Goal: Task Accomplishment & Management: Manage account settings

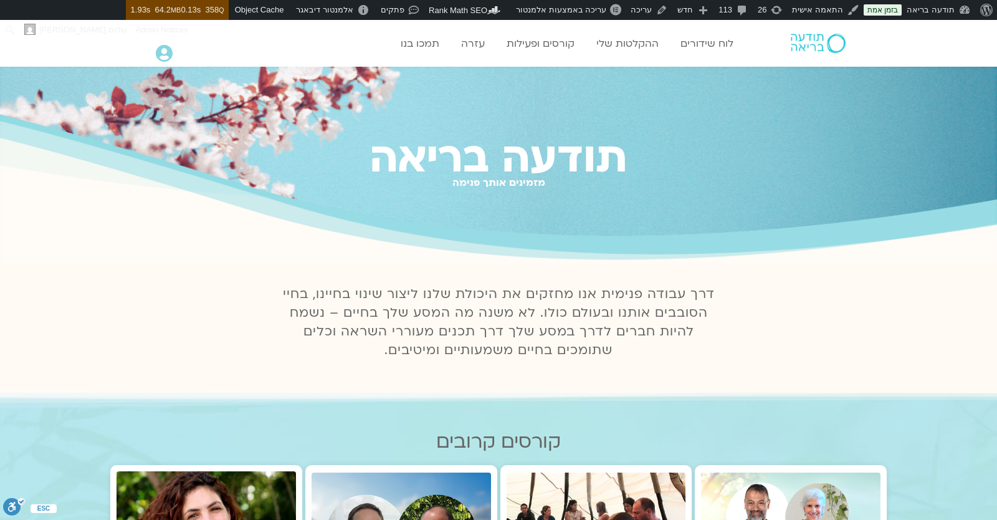
click at [152, 56] on div "Main Menu אזור אישי הזמנות התנתקות פרטי המורה הוספת אירוע" at bounding box center [208, 48] width 116 height 44
click at [159, 57] on icon at bounding box center [164, 53] width 17 height 17
click at [158, 42] on div "Main Menu אזור אישי הזמנות התנתקות פרטי המורה הוספת אירוע" at bounding box center [208, 48] width 116 height 44
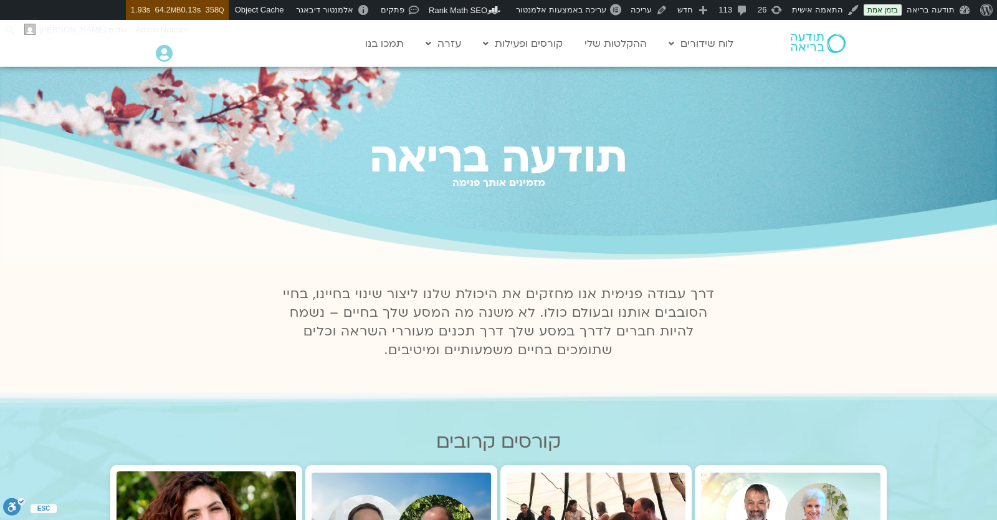
click at [160, 55] on icon at bounding box center [164, 53] width 17 height 17
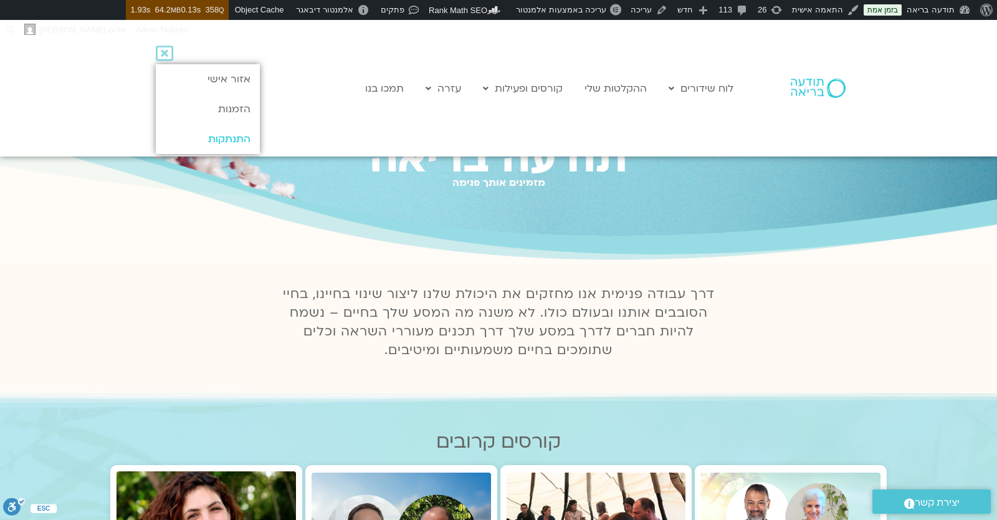
click at [207, 141] on link "התנתקות" at bounding box center [208, 139] width 104 height 30
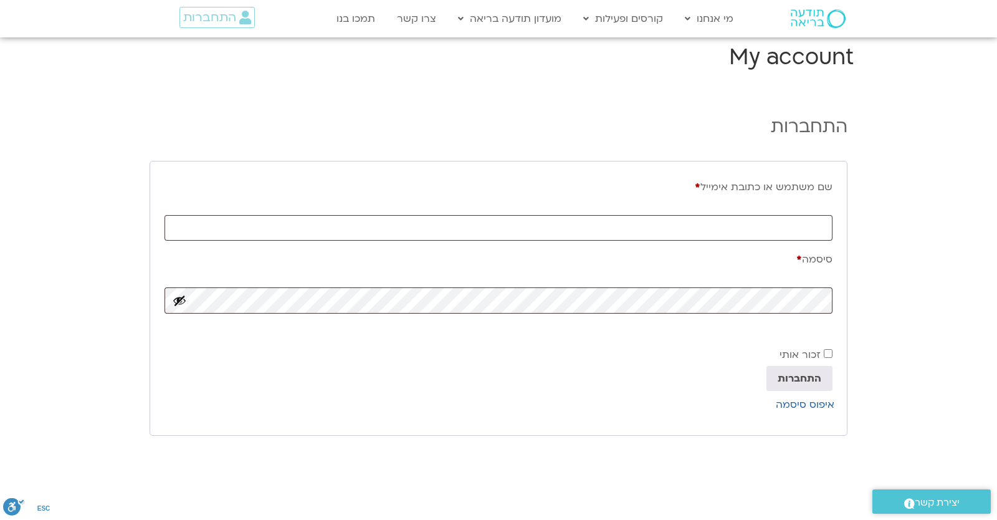
click at [67, 80] on main "My account התחברות שם משתמש או כתובת אימייל * חובה סיסמה * חובה זכור אותי התחבר…" at bounding box center [498, 253] width 997 height 422
click at [192, 31] on div "התחברות" at bounding box center [207, 19] width 129 height 36
click at [204, 17] on span "התחברות" at bounding box center [209, 18] width 53 height 14
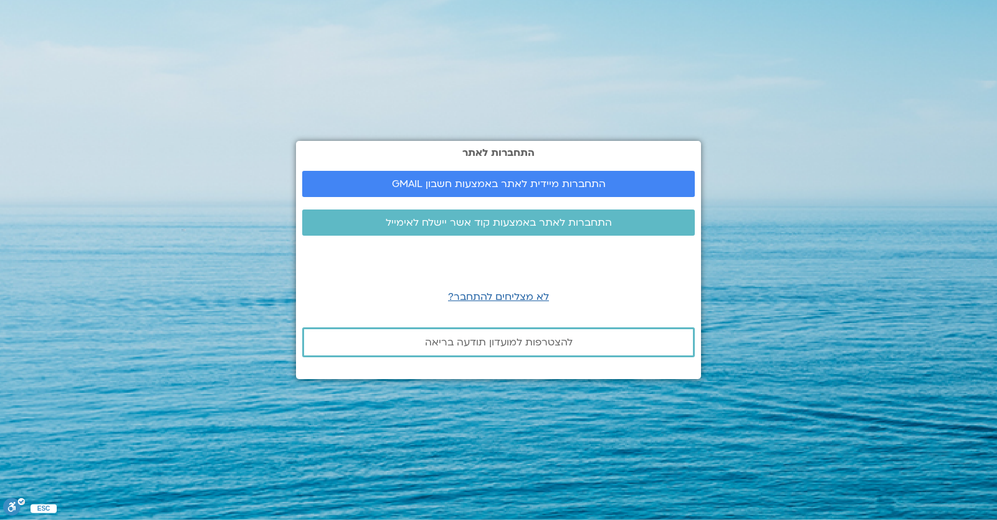
click at [102, 64] on section "התחברות לאתר התחברות מיידית לאתר באמצעות חשבון GMAIL התחברות לאתר באמצעות קוד א…" at bounding box center [498, 260] width 997 height 520
click at [541, 179] on span "התחברות מיידית לאתר באמצעות חשבון GMAIL" at bounding box center [499, 183] width 214 height 11
